Goal: Information Seeking & Learning: Learn about a topic

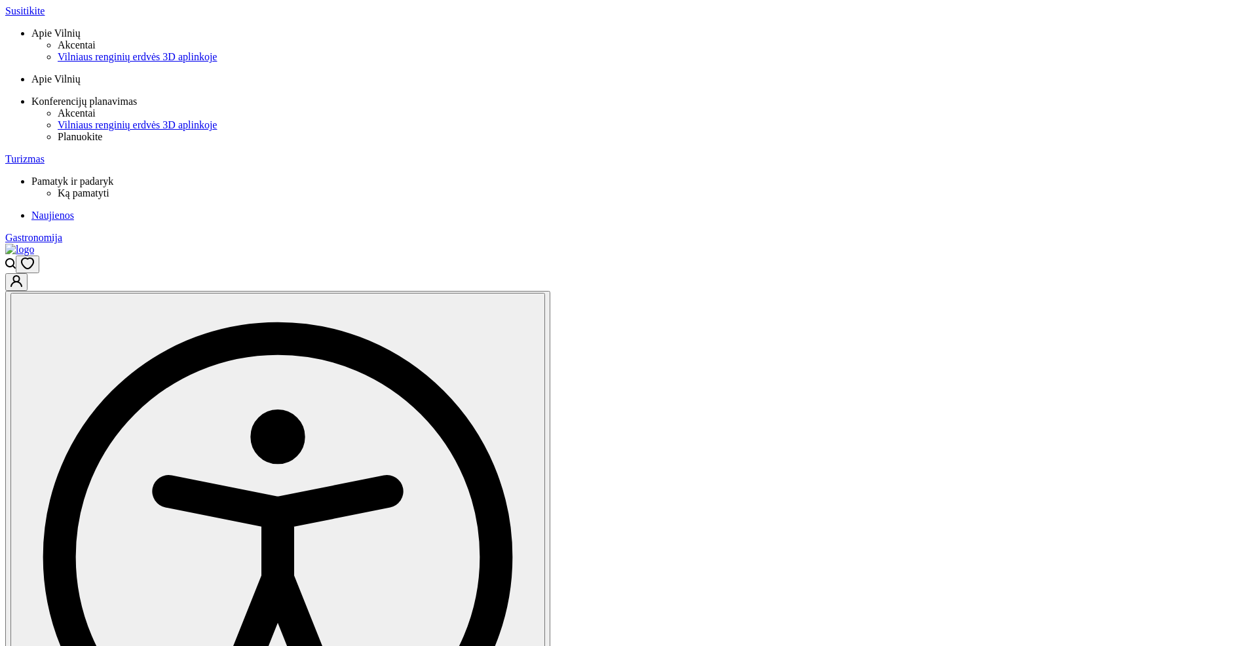
scroll to position [629, 0]
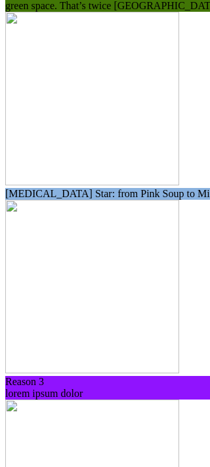
scroll to position [1512, 0]
